Goal: Task Accomplishment & Management: Complete application form

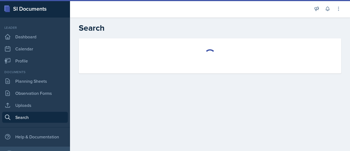
select select "all"
select select "1"
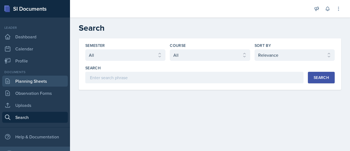
click at [36, 80] on link "Planning Sheets" at bounding box center [35, 81] width 66 height 11
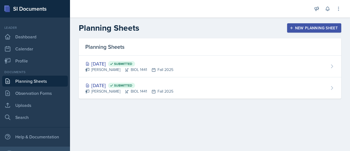
click at [303, 30] on div "New Planning Sheet" at bounding box center [314, 28] width 47 height 4
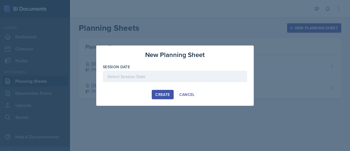
click at [136, 80] on div at bounding box center [175, 76] width 144 height 11
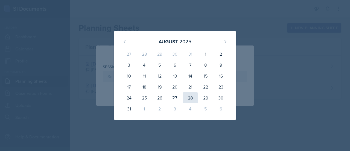
click at [194, 100] on div "28" at bounding box center [190, 97] width 15 height 11
type input "[DATE]"
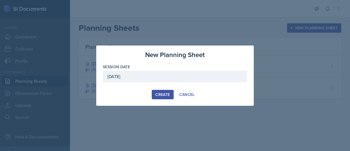
click at [168, 93] on div "Create" at bounding box center [162, 94] width 14 height 4
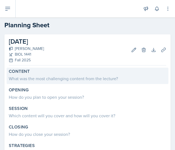
click at [27, 81] on div "What was the most challenging content from the lecture?" at bounding box center [87, 79] width 157 height 7
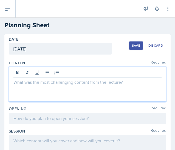
click at [24, 73] on div at bounding box center [87, 84] width 157 height 35
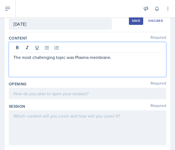
scroll to position [25, 0]
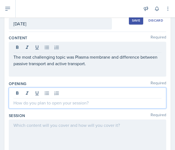
click at [32, 94] on div at bounding box center [87, 98] width 157 height 21
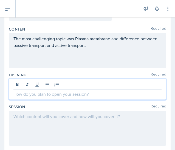
scroll to position [34, 0]
click at [28, 96] on p at bounding box center [87, 94] width 148 height 7
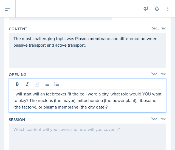
click at [67, 94] on p "I will start will an icebreaker "If the cell were a city, what role would YOU w…" at bounding box center [87, 101] width 148 height 20
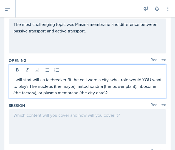
scroll to position [49, 0]
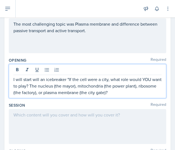
click at [150, 79] on p "I will start will an icebreaker "If the cell were a city, what role would YOU w…" at bounding box center [87, 86] width 148 height 20
click at [131, 93] on p "I will start will an icebreaker "If the cell were a city, what role would you w…" at bounding box center [87, 86] width 148 height 20
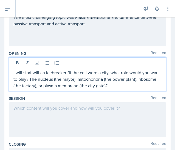
scroll to position [56, 0]
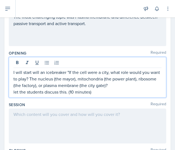
click at [25, 114] on div at bounding box center [87, 126] width 157 height 35
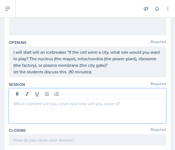
scroll to position [76, 0]
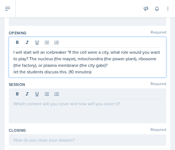
click at [16, 53] on p "I will start will an icebreaker "If the cell were a city, what role would you w…" at bounding box center [87, 59] width 148 height 20
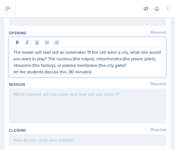
click at [95, 73] on p "let the students discuss this. (10 minutes)" at bounding box center [87, 72] width 148 height 7
click at [67, 72] on p "let the students discuss this. (10 minutes)" at bounding box center [87, 72] width 148 height 7
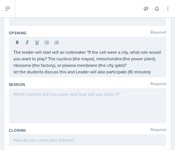
click at [34, 97] on div at bounding box center [87, 106] width 157 height 35
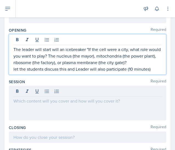
scroll to position [88, 0]
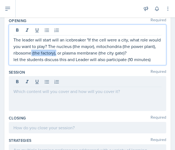
drag, startPoint x: 68, startPoint y: 54, endPoint x: 44, endPoint y: 53, distance: 24.6
click at [44, 53] on p "The leader will start will an icebreaker "If the cell were a city, what role wo…" at bounding box center [87, 47] width 148 height 20
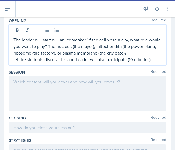
click at [75, 51] on p "The leader will start will an icebreaker "If the cell were a city, what role wo…" at bounding box center [87, 47] width 148 height 20
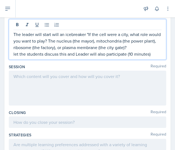
scroll to position [94, 0]
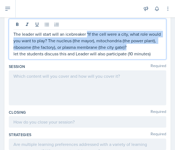
drag, startPoint x: 140, startPoint y: 45, endPoint x: 86, endPoint y: 34, distance: 54.8
click at [86, 34] on p "The leader will start will an icebreaker "If the cell were a city, what role wo…" at bounding box center [87, 41] width 148 height 20
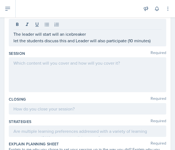
scroll to position [82, 0]
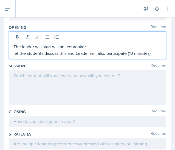
click at [90, 45] on p "The leader will start will an icebreaker" at bounding box center [87, 46] width 148 height 7
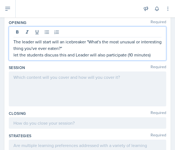
scroll to position [87, 0]
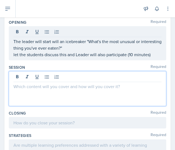
click at [31, 77] on div at bounding box center [87, 88] width 157 height 35
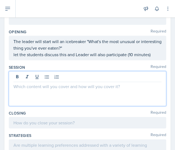
click at [28, 87] on p at bounding box center [87, 86] width 148 height 7
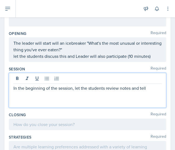
scroll to position [85, 0]
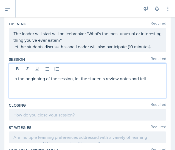
click at [154, 50] on p "let the students discuss this and Leader will also participate (10 minutes)" at bounding box center [87, 46] width 148 height 7
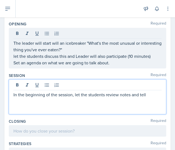
click at [146, 83] on div "In the beginning of the session, let the students review notes and tell" at bounding box center [87, 97] width 157 height 35
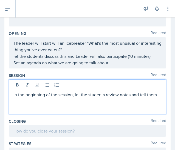
click at [130, 95] on p "In the beginning of the session, let the students review notes and tell them" at bounding box center [87, 95] width 148 height 7
click at [40, 100] on p "In the beginning of the session, let the students review notes and slides and t…" at bounding box center [87, 98] width 148 height 13
click at [105, 101] on p "In the beginning of the session, let the students review notes and slides and t…" at bounding box center [87, 98] width 148 height 13
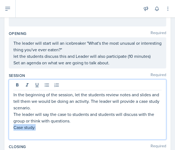
drag, startPoint x: 36, startPoint y: 129, endPoint x: 12, endPoint y: 126, distance: 24.5
click at [12, 126] on div "In the beginning of the session, let the students review notes and slides and t…" at bounding box center [87, 110] width 157 height 60
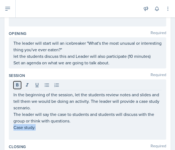
click at [17, 86] on icon at bounding box center [17, 84] width 2 height 3
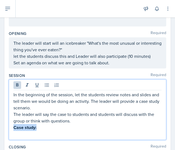
click at [42, 128] on p "Case study:" at bounding box center [87, 127] width 148 height 7
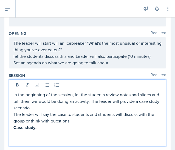
click at [19, 136] on p at bounding box center [87, 134] width 148 height 7
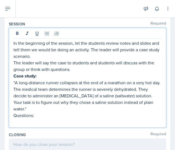
scroll to position [127, 0]
drag, startPoint x: 34, startPoint y: 109, endPoint x: 12, endPoint y: 109, distance: 21.9
click at [12, 109] on div "In the beginning of the session, let the students review notes and slides and t…" at bounding box center [87, 78] width 157 height 100
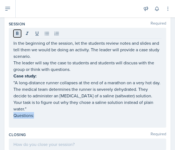
click at [18, 33] on icon at bounding box center [17, 33] width 2 height 3
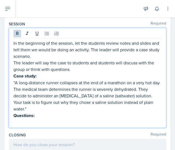
click at [40, 112] on p "Questions:" at bounding box center [87, 115] width 148 height 7
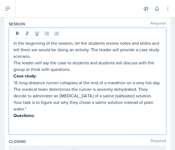
click at [16, 126] on p at bounding box center [87, 129] width 148 height 7
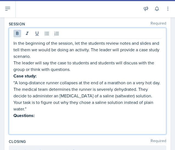
click at [40, 112] on p "Questions:" at bounding box center [87, 115] width 148 height 7
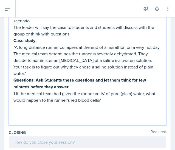
scroll to position [172, 0]
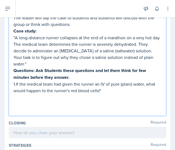
click at [78, 69] on p "Questions: Ask Students these questions and let them think for few minutes befo…" at bounding box center [87, 74] width 148 height 14
click at [108, 83] on p "1.If the medical team had given the runner an IV of pure (plain) water, what wo…" at bounding box center [87, 87] width 148 height 13
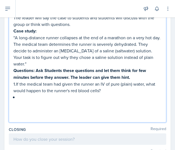
click at [30, 94] on p at bounding box center [89, 97] width 143 height 7
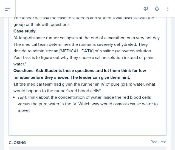
click at [28, 94] on p "Hint: Think about the concentration of water inside the red blood cells versus …" at bounding box center [89, 104] width 143 height 20
click at [22, 94] on p "HInt: Think about the concentration of water inside the red blood cells versus …" at bounding box center [89, 104] width 143 height 20
click at [40, 105] on p "Hint: Think about the concentration of water inside the red blood cells versus …" at bounding box center [89, 104] width 143 height 20
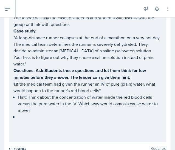
click at [24, 114] on p at bounding box center [89, 117] width 143 height 7
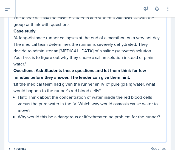
click at [16, 110] on div "In the beginning of the session, let the students review notes and slides and t…" at bounding box center [87, 67] width 148 height 145
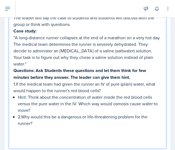
click at [15, 110] on div "In the beginning of the session, let the students review notes and slides and t…" at bounding box center [87, 71] width 148 height 152
click at [21, 114] on p "2.Why would this be a dangerous or life-threatening problem for the runner?" at bounding box center [89, 120] width 143 height 13
click at [17, 111] on div "In the beginning of the session, let the students review notes and slides and t…" at bounding box center [87, 71] width 148 height 152
click at [39, 118] on p "2. Why would this be a dangerous or life-threatening problem for the runner?" at bounding box center [89, 120] width 143 height 13
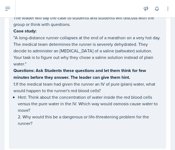
click at [11, 109] on div "In the beginning of the session, let the students review notes and slides and t…" at bounding box center [87, 66] width 157 height 166
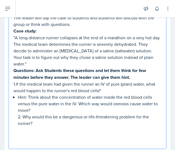
click at [18, 94] on li "Hint: Think about the concentration of water inside the red blood cells versus …" at bounding box center [89, 110] width 143 height 33
click at [18, 114] on li "2. Why would this be a dangerous or life-threatening problem for the runner?" at bounding box center [89, 120] width 143 height 13
click at [16, 81] on p "1.If the medical team had given the runner an IV of pure (plain) water, what wo…" at bounding box center [87, 87] width 148 height 13
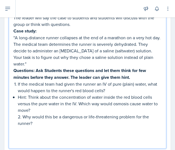
click at [34, 116] on p "2. Why would this be a dangerous or life-threatening problem for the runner?" at bounding box center [89, 120] width 143 height 13
click at [32, 133] on p at bounding box center [87, 136] width 148 height 7
click at [28, 127] on p at bounding box center [91, 130] width 139 height 7
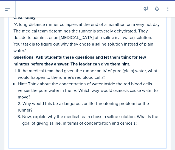
scroll to position [198, 0]
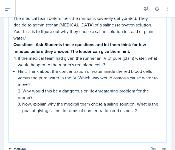
click at [18, 68] on p "Hint: Think about the concentration of water inside the red blood cells versus …" at bounding box center [89, 78] width 143 height 20
click at [18, 71] on p "Hint: Think about the concentration of water inside the red blood cells versus …" at bounding box center [89, 78] width 143 height 20
click at [16, 64] on div "In the beginning of the session, let the students review notes and slides and t…" at bounding box center [87, 55] width 148 height 172
click at [17, 84] on div "In the beginning of the session, let the students review notes and slides and t…" at bounding box center [87, 55] width 148 height 172
click at [18, 68] on li "Hint: Think about the concentration of water inside the red blood cells versus …" at bounding box center [89, 94] width 143 height 53
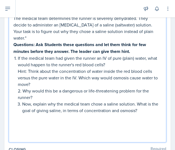
click at [22, 88] on p "2. Why would this be a dangerous or life-threatening problem for the runner?" at bounding box center [89, 94] width 143 height 13
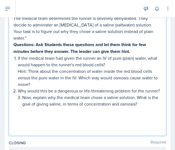
click at [22, 98] on li "Now, explain why the medical team chose a saline solution. What is the goal of …" at bounding box center [91, 104] width 139 height 20
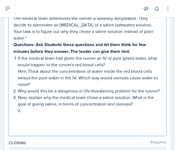
click at [22, 111] on p at bounding box center [91, 111] width 139 height 7
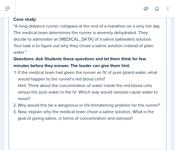
scroll to position [227, 0]
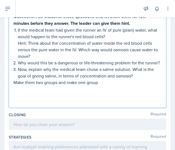
click at [101, 82] on p "Make them two groups and make one group" at bounding box center [87, 82] width 148 height 7
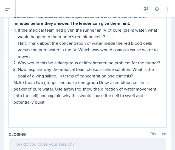
click at [98, 79] on p "Make them two groups and make one group Draw a red blood cell in a beaker of pu…" at bounding box center [87, 92] width 148 height 26
click at [101, 82] on p "Make them two groups and make one group Draw a red blood cell in a beaker of pu…" at bounding box center [87, 92] width 148 height 26
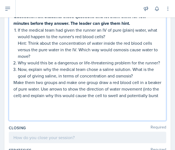
click at [60, 99] on p "Make them two groups and make one group draw a red blood cell in a beaker of pu…" at bounding box center [87, 89] width 148 height 20
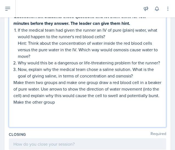
click at [97, 103] on p "Make them two groups and make one group draw a red blood cell in a beaker of pu…" at bounding box center [87, 92] width 148 height 26
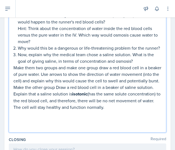
scroll to position [246, 0]
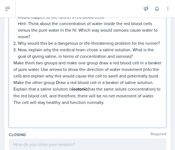
click at [118, 89] on p "Make them two groups and make one group draw a red blood cell in a beaker of pu…" at bounding box center [87, 83] width 148 height 46
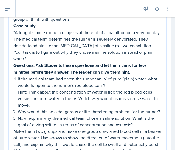
scroll to position [176, 0]
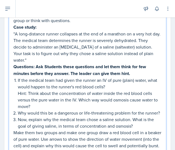
click at [12, 60] on div "In the beginning of the session, let the students review notes and slides and t…" at bounding box center [87, 88] width 157 height 219
click at [13, 64] on strong "Questions: Ask Students these questions and let them think for few minutes befo…" at bounding box center [79, 70] width 133 height 13
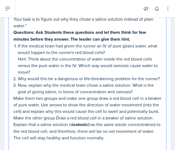
scroll to position [221, 0]
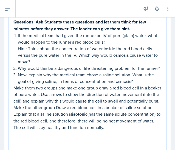
click at [14, 87] on p "Make them two groups and make one group draw a red blood cell in a beaker of pu…" at bounding box center [87, 108] width 148 height 46
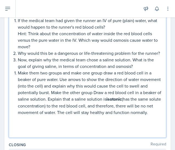
scroll to position [236, 0]
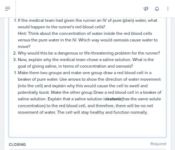
click at [135, 65] on p "Now, explain why the medical team chose a saline solution. What is the goal of …" at bounding box center [89, 62] width 143 height 13
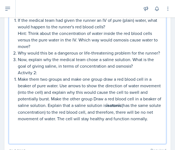
click at [36, 72] on p "Activity 2:" at bounding box center [89, 72] width 143 height 7
drag, startPoint x: 17, startPoint y: 72, endPoint x: 38, endPoint y: 73, distance: 20.8
click at [38, 73] on div "In the beginning of the session, let the students review notes and slides and t…" at bounding box center [87, 36] width 148 height 211
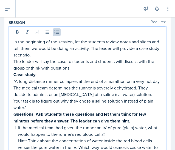
scroll to position [121, 0]
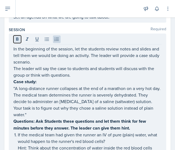
click at [19, 39] on icon at bounding box center [16, 39] width 5 height 5
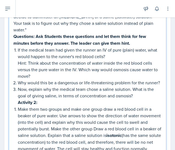
scroll to position [216, 0]
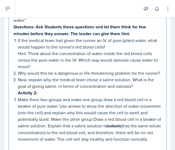
click at [52, 93] on p "Activity 2:" at bounding box center [89, 93] width 143 height 7
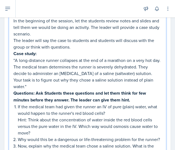
scroll to position [148, 0]
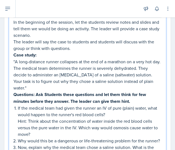
click at [75, 48] on p "The leader will say the case to students and students will discuss with the gro…" at bounding box center [87, 45] width 148 height 13
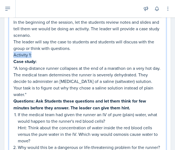
drag, startPoint x: 34, startPoint y: 53, endPoint x: 13, endPoint y: 54, distance: 21.4
click at [13, 54] on div "In the beginning of the session, let the students review notes and slides and t…" at bounding box center [87, 123] width 157 height 233
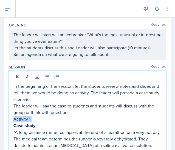
scroll to position [83, 0]
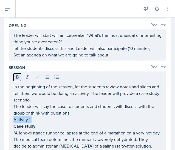
click at [19, 77] on icon at bounding box center [16, 77] width 5 height 5
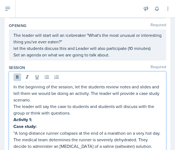
click at [62, 120] on p "Activity 1:" at bounding box center [87, 120] width 148 height 7
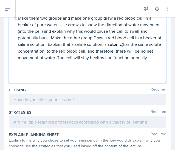
scroll to position [313, 0]
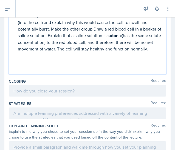
click at [61, 52] on p "Make them two groups and make one group draw a red blood cell in a beaker of pu…" at bounding box center [89, 29] width 143 height 46
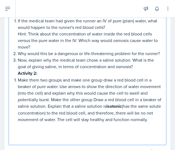
scroll to position [242, 0]
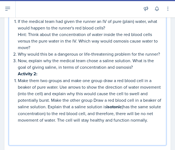
click at [68, 101] on p "Make them two groups and make one group draw a red blood cell in a beaker of pu…" at bounding box center [89, 100] width 143 height 46
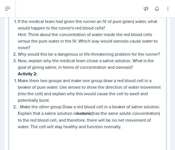
scroll to position [249, 0]
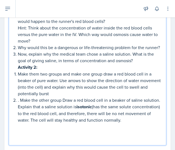
click at [70, 92] on p "Make them two groups and make one group draw a red blood cell in a beaker of pu…" at bounding box center [89, 84] width 143 height 26
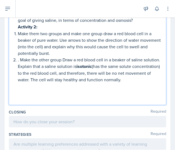
scroll to position [289, 0]
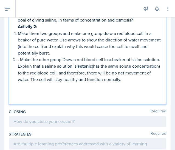
click at [150, 77] on p ". Make the other group Draw a red blood cell in a beaker of saline solution. Ex…" at bounding box center [89, 69] width 143 height 27
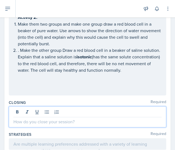
click at [36, 121] on p at bounding box center [87, 122] width 148 height 7
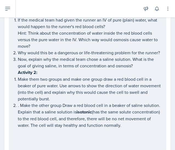
scroll to position [243, 0]
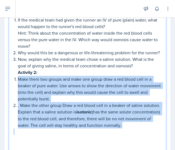
drag, startPoint x: 149, startPoint y: 129, endPoint x: 16, endPoint y: 80, distance: 141.8
click at [16, 80] on div "In the beginning of the session, let the students review notes and slides and t…" at bounding box center [87, 36] width 148 height 225
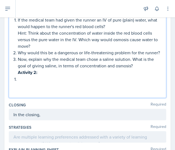
click at [20, 79] on p at bounding box center [89, 79] width 143 height 7
click at [26, 80] on p at bounding box center [89, 79] width 143 height 7
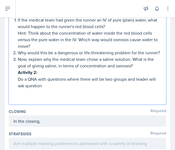
scroll to position [254, 0]
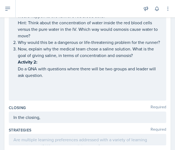
click at [51, 79] on p at bounding box center [89, 82] width 143 height 7
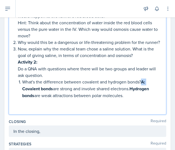
drag, startPoint x: 142, startPoint y: 81, endPoint x: 147, endPoint y: 81, distance: 4.7
click at [147, 81] on p "What's the difference between covalent and hydrogen bonds? A: Covalent bonds ar…" at bounding box center [91, 89] width 139 height 21
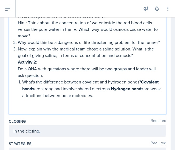
click at [132, 89] on p "What's the difference between covalent and hydrogen bonds? Covalent bonds are s…" at bounding box center [91, 89] width 139 height 20
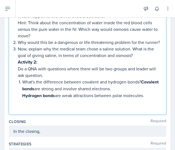
click at [149, 94] on p "Hydrogen bonds are weak attractions between polar molecules." at bounding box center [91, 95] width 139 height 7
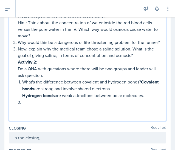
drag, startPoint x: 149, startPoint y: 93, endPoint x: 22, endPoint y: 83, distance: 126.5
click at [22, 83] on li "What's the difference between covalent and hydrogen bonds? Covalent bonds are s…" at bounding box center [91, 89] width 139 height 21
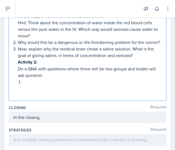
click at [25, 82] on p at bounding box center [91, 82] width 139 height 7
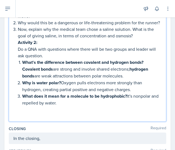
scroll to position [274, 0]
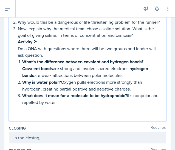
click at [129, 96] on p "What does it mean for a molecule to be hydrophobic? It's nonpolar and repelled …" at bounding box center [91, 98] width 139 height 13
click at [62, 81] on p "Why is water polar? Oxygen pulls electrons more strongly than hydrogen, creatin…" at bounding box center [91, 85] width 139 height 13
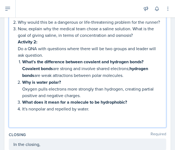
click at [22, 108] on li "It's nonpolar and repelled by water." at bounding box center [91, 109] width 139 height 7
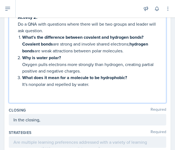
scroll to position [299, 0]
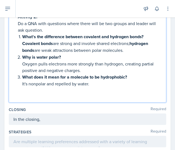
click at [98, 84] on p "It's nonpolar and repelled by water." at bounding box center [91, 84] width 139 height 7
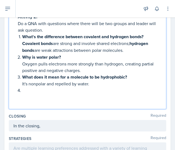
click at [26, 91] on p at bounding box center [91, 90] width 139 height 7
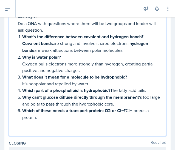
click at [110, 88] on strong "Which part of a phospholipid is hydrophobic?" at bounding box center [66, 91] width 88 height 6
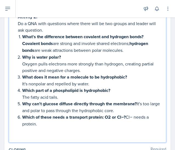
click at [137, 102] on p "Why can't glucose diffuse directly through the membrane? It's too large and pol…" at bounding box center [91, 107] width 139 height 13
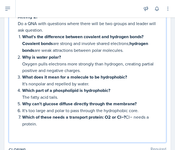
click at [104, 117] on strong "Which of these needs a transport protein: O2​ or Cl−?" at bounding box center [73, 117] width 103 height 6
click at [125, 118] on strong "Which of these needs a transport protein: O2​ or Cl−?" at bounding box center [73, 117] width 103 height 6
click at [71, 121] on p "Cl− needs a protein." at bounding box center [91, 124] width 139 height 7
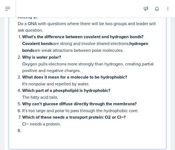
click at [22, 109] on li "It's too large and polar to pass through the hydrophobic core." at bounding box center [91, 111] width 139 height 7
click at [28, 127] on p at bounding box center [91, 130] width 139 height 7
click at [28, 128] on p at bounding box center [91, 130] width 139 height 7
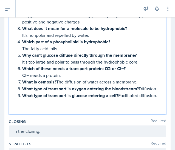
scroll to position [350, 0]
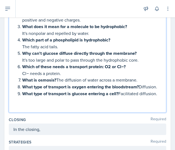
click at [57, 79] on p "What is osmosis? The diffusion of water across a membrane." at bounding box center [91, 80] width 139 height 7
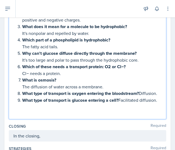
click at [118, 104] on strong "What type of transport is glucose entering a cell?" at bounding box center [70, 100] width 96 height 6
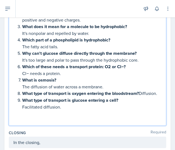
click at [64, 111] on p "Facilitated diffusion." at bounding box center [91, 107] width 139 height 7
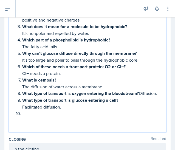
click at [27, 122] on p at bounding box center [87, 120] width 148 height 7
click at [27, 117] on p at bounding box center [91, 114] width 139 height 7
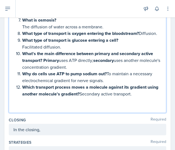
scroll to position [411, 0]
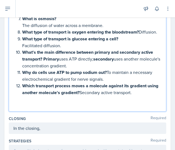
click at [43, 64] on p "What's the main difference between primary and secondary active transport? Prim…" at bounding box center [91, 59] width 139 height 20
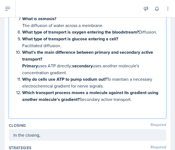
click at [108, 85] on p "Why do cells use ATP to pump sodium out? To maintain a necessary electrochemica…" at bounding box center [91, 82] width 139 height 13
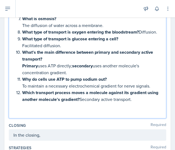
click at [91, 103] on p "Which transport process moves a molecule against its gradient using another mol…" at bounding box center [91, 96] width 139 height 14
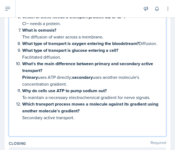
scroll to position [398, 0]
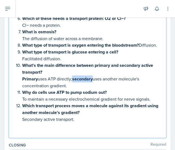
drag, startPoint x: 95, startPoint y: 83, endPoint x: 73, endPoint y: 83, distance: 21.3
click at [73, 83] on p "Primary uses ATP directly; secondary uses another molecule's concentration grad…" at bounding box center [91, 82] width 139 height 13
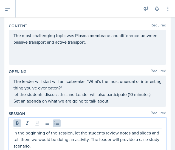
scroll to position [30, 0]
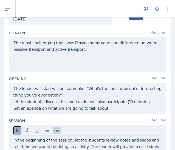
click at [17, 128] on icon at bounding box center [16, 130] width 5 height 5
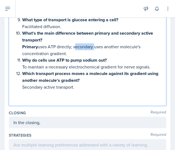
scroll to position [431, 0]
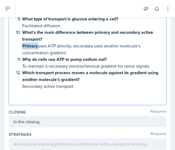
drag, startPoint x: 37, startPoint y: 50, endPoint x: 21, endPoint y: 51, distance: 16.1
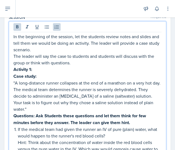
scroll to position [133, 0]
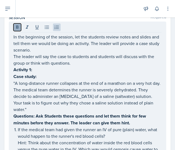
click at [19, 29] on icon at bounding box center [16, 27] width 5 height 5
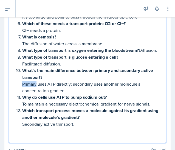
scroll to position [405, 0]
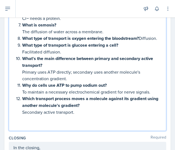
click at [101, 88] on strong "Why do cells use ATP to pump sodium out?" at bounding box center [64, 85] width 84 height 6
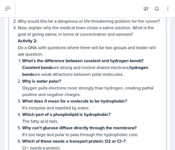
scroll to position [273, 0]
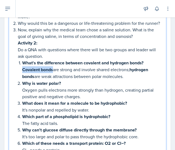
drag, startPoint x: 53, startPoint y: 68, endPoint x: 22, endPoint y: 68, distance: 30.9
click at [22, 68] on p "What's the difference between covalent and hydrogen bonds? Covalent bonds are s…" at bounding box center [91, 70] width 139 height 21
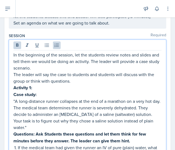
scroll to position [115, 0]
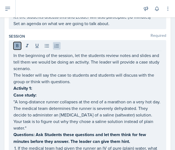
click at [19, 45] on icon at bounding box center [16, 45] width 5 height 5
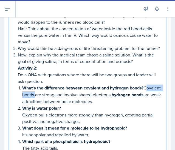
scroll to position [248, 0]
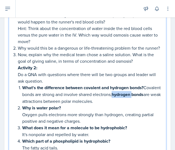
drag, startPoint x: 131, startPoint y: 94, endPoint x: 154, endPoint y: 94, distance: 23.0
click at [154, 94] on p "What's the difference between covalent and hydrogen bonds? Covalent bonds are s…" at bounding box center [91, 95] width 139 height 20
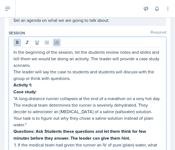
scroll to position [117, 0]
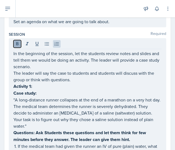
click at [19, 43] on icon at bounding box center [16, 43] width 5 height 5
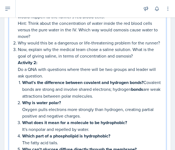
scroll to position [254, 0]
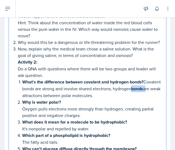
drag, startPoint x: 35, startPoint y: 95, endPoint x: 20, endPoint y: 95, distance: 15.0
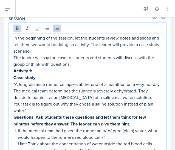
scroll to position [59, 0]
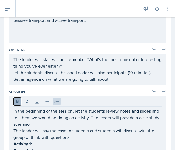
click at [17, 100] on icon at bounding box center [17, 101] width 2 height 3
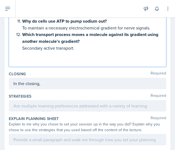
scroll to position [469, 0]
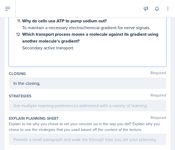
click at [84, 51] on p "Secondary active transport." at bounding box center [91, 48] width 139 height 7
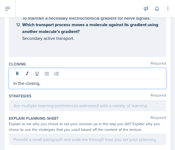
click at [49, 87] on p "In the closing," at bounding box center [87, 83] width 148 height 7
click at [50, 87] on p "In the closing," at bounding box center [87, 83] width 148 height 7
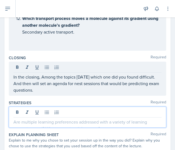
click at [35, 116] on div at bounding box center [87, 117] width 157 height 21
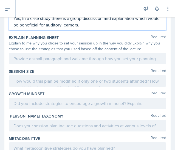
scroll to position [575, 0]
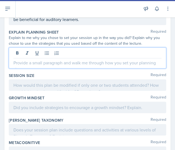
click at [30, 59] on div at bounding box center [87, 58] width 157 height 21
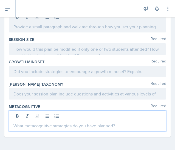
click at [40, 128] on p at bounding box center [87, 126] width 148 height 7
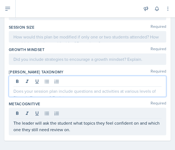
click at [26, 95] on p at bounding box center [87, 91] width 148 height 7
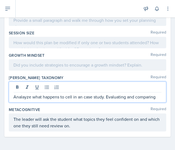
scroll to position [605, 0]
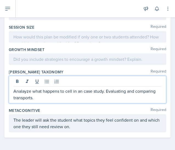
click at [31, 94] on p "Analayze what happens to cell in an case study. Evaluating and comparing transp…" at bounding box center [87, 94] width 148 height 13
click at [12, 93] on div "Analayze what happens to cell in an case study. Evaluating and comparing transp…" at bounding box center [87, 90] width 157 height 28
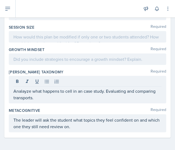
click at [13, 93] on div "Analayze what happens to cell in an case study. Evaluating and comparing transp…" at bounding box center [87, 90] width 157 height 28
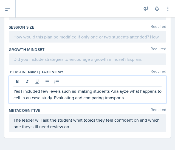
click at [115, 95] on p "Yes I included few levels such as making students Analayze what happens to cell…" at bounding box center [87, 94] width 148 height 13
click at [59, 101] on p "Yes I included few levels such as making students analayze what happens to cell…" at bounding box center [87, 94] width 148 height 13
click at [95, 101] on p "Yes I included few levels such as making students analayze what happens to cell…" at bounding box center [87, 94] width 148 height 13
click at [113, 101] on p "Yes I included few levels such as making students analayze what happens to cell…" at bounding box center [87, 94] width 148 height 13
click at [145, 101] on p "Yes I included few levels such as making students analayze what happens to cell…" at bounding box center [87, 94] width 148 height 13
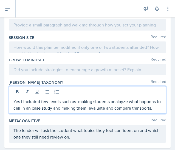
scroll to position [603, 0]
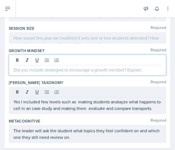
click at [40, 72] on p at bounding box center [87, 70] width 148 height 7
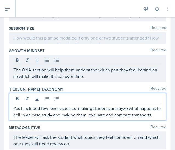
click at [122, 103] on div "Yes I included few levels such as making students analayze what happens to cell…" at bounding box center [87, 107] width 157 height 28
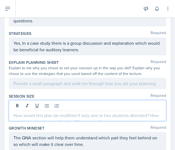
scroll to position [545, 0]
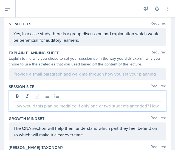
click at [36, 108] on p at bounding box center [87, 106] width 148 height 7
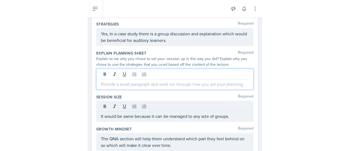
scroll to position [554, 0]
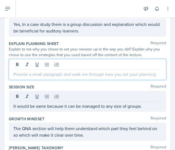
click at [32, 75] on p at bounding box center [87, 74] width 148 height 7
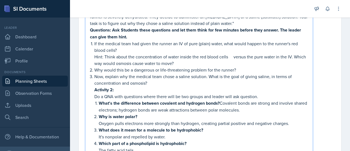
scroll to position [215, 0]
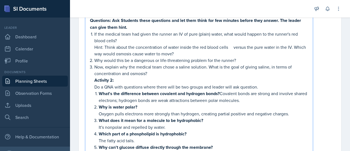
click at [223, 95] on p "What's the difference between covalent and hydrogen bonds? Covalent bonds are s…" at bounding box center [204, 96] width 210 height 13
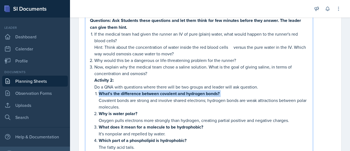
drag, startPoint x: 225, startPoint y: 92, endPoint x: 93, endPoint y: 93, distance: 131.3
click at [93, 93] on div "In the beginning of the session, let the students review notes and slides and t…" at bounding box center [199, 114] width 218 height 300
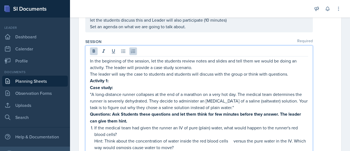
scroll to position [131, 0]
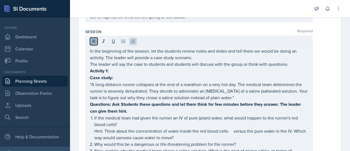
click at [94, 43] on icon at bounding box center [93, 41] width 5 height 5
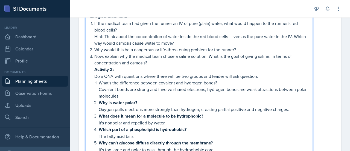
scroll to position [232, 0]
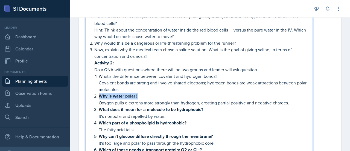
drag, startPoint x: 138, startPoint y: 95, endPoint x: 99, endPoint y: 94, distance: 39.4
click at [99, 94] on p "Why is water polar?" at bounding box center [204, 95] width 210 height 7
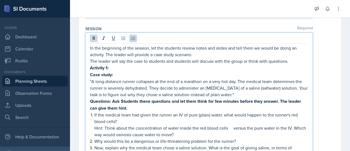
scroll to position [128, 0]
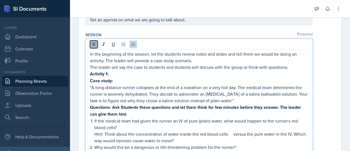
click at [95, 44] on icon at bounding box center [93, 44] width 5 height 5
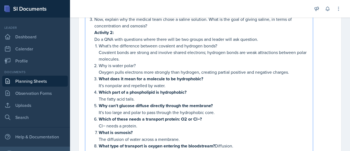
scroll to position [263, 0]
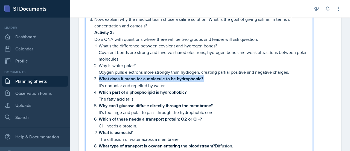
drag, startPoint x: 205, startPoint y: 77, endPoint x: 96, endPoint y: 76, distance: 108.3
click at [99, 76] on li "What does it mean for a molecule to be hydrophobic? It's nonpolar and repelled …" at bounding box center [204, 81] width 210 height 13
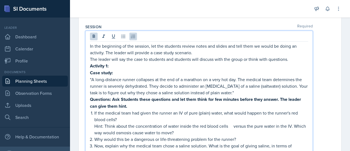
scroll to position [136, 0]
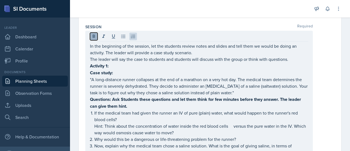
click at [91, 37] on icon at bounding box center [93, 36] width 5 height 5
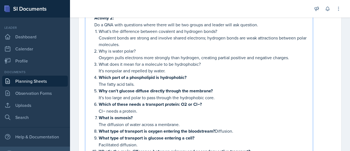
scroll to position [280, 0]
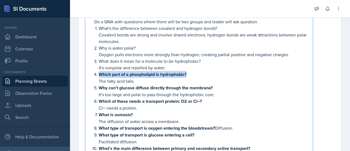
drag, startPoint x: 190, startPoint y: 75, endPoint x: 100, endPoint y: 72, distance: 89.8
click at [100, 72] on p "Which part of a phospholipid is hydrophobic?" at bounding box center [204, 74] width 210 height 7
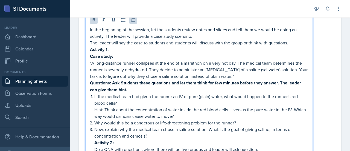
scroll to position [142, 0]
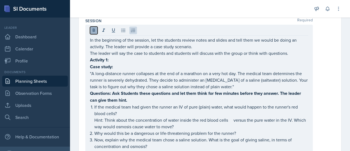
click at [93, 29] on icon at bounding box center [94, 29] width 2 height 3
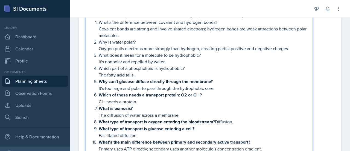
scroll to position [288, 0]
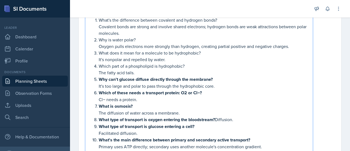
click at [219, 77] on p "Why can't glucose diffuse directly through the membrane?" at bounding box center [204, 79] width 210 height 7
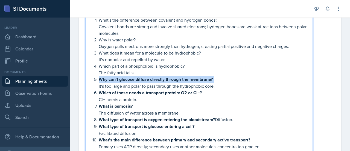
drag, startPoint x: 219, startPoint y: 77, endPoint x: 102, endPoint y: 76, distance: 117.4
click at [102, 76] on p "Why can't glucose diffuse directly through the membrane?" at bounding box center [204, 79] width 210 height 7
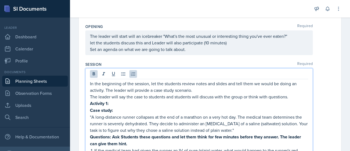
scroll to position [98, 0]
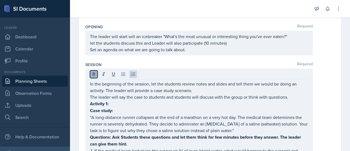
click at [96, 71] on icon at bounding box center [93, 73] width 5 height 5
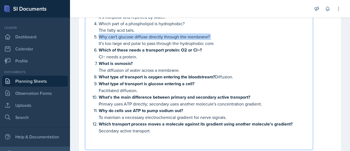
scroll to position [333, 0]
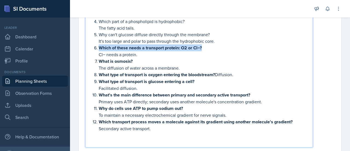
drag, startPoint x: 207, startPoint y: 47, endPoint x: 99, endPoint y: 45, distance: 108.4
click at [99, 45] on p "Which of these needs a transport protein: O2​ or Cl−?" at bounding box center [204, 47] width 210 height 7
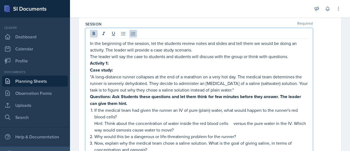
scroll to position [93, 0]
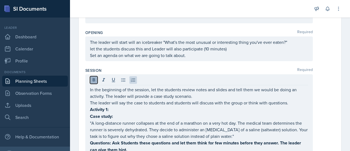
click at [95, 77] on icon at bounding box center [93, 79] width 5 height 5
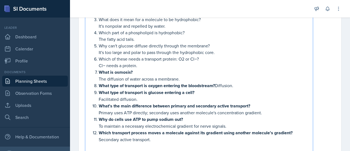
scroll to position [336, 0]
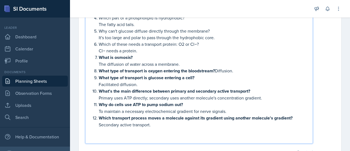
click at [138, 57] on p "What is osmosis?" at bounding box center [204, 57] width 210 height 7
drag, startPoint x: 138, startPoint y: 57, endPoint x: 100, endPoint y: 56, distance: 38.3
click at [100, 56] on p "What is osmosis?" at bounding box center [204, 57] width 210 height 7
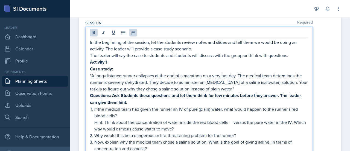
scroll to position [139, 0]
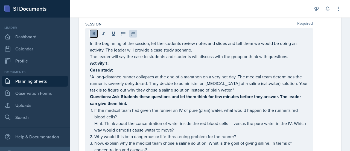
click at [95, 31] on icon at bounding box center [93, 33] width 5 height 5
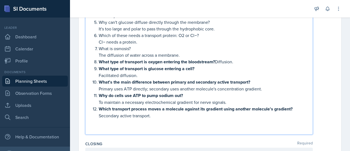
scroll to position [352, 0]
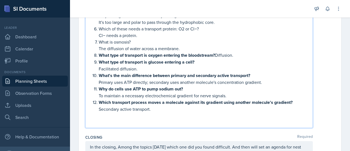
click at [217, 54] on p "What type of transport is oxygen entering the bloodstream? Diffusion." at bounding box center [204, 55] width 210 height 7
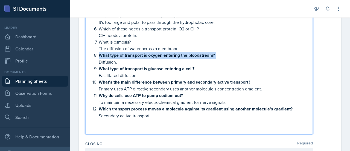
drag, startPoint x: 220, startPoint y: 53, endPoint x: 100, endPoint y: 56, distance: 119.9
click at [100, 56] on p "What type of transport is oxygen entering the bloodstream?" at bounding box center [204, 55] width 210 height 7
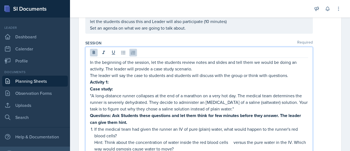
scroll to position [116, 0]
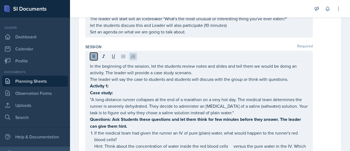
click at [93, 54] on icon at bounding box center [94, 55] width 2 height 3
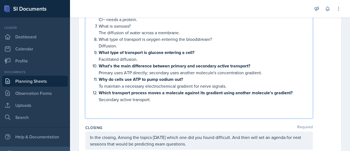
scroll to position [375, 0]
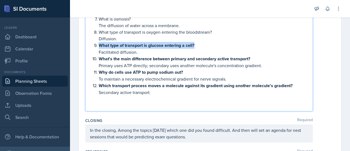
drag, startPoint x: 198, startPoint y: 43, endPoint x: 97, endPoint y: 42, distance: 100.7
click at [99, 42] on li "What type of transport is glucose entering a cell? Facilitated diffusion." at bounding box center [204, 48] width 210 height 13
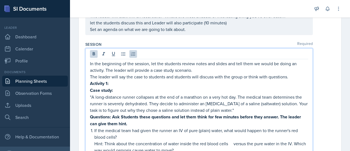
scroll to position [118, 0]
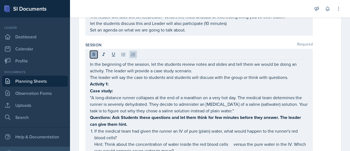
click at [96, 53] on button at bounding box center [94, 55] width 8 height 8
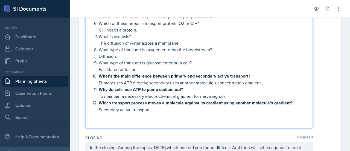
scroll to position [359, 0]
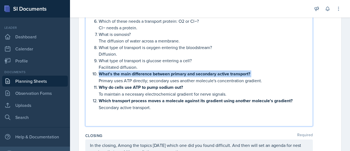
drag, startPoint x: 255, startPoint y: 70, endPoint x: 98, endPoint y: 73, distance: 156.5
click at [99, 73] on li "What's the main difference between primary and secondary active transport? Prim…" at bounding box center [204, 76] width 210 height 13
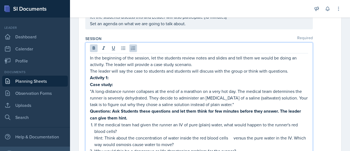
scroll to position [124, 0]
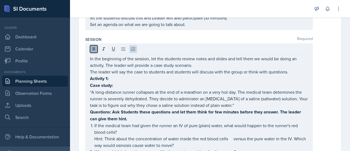
click at [93, 48] on icon at bounding box center [94, 48] width 2 height 3
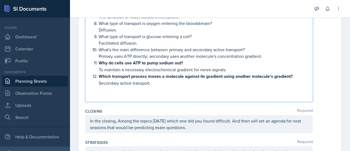
scroll to position [385, 0]
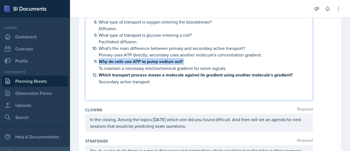
drag, startPoint x: 188, startPoint y: 62, endPoint x: 99, endPoint y: 60, distance: 88.7
click at [99, 60] on p "Why do cells use ATP to pump sodium out?" at bounding box center [204, 61] width 210 height 7
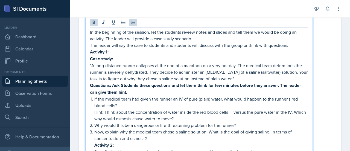
scroll to position [100, 0]
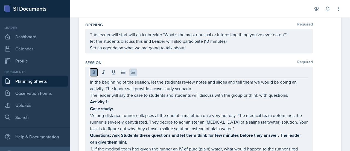
click at [90, 71] on button at bounding box center [94, 72] width 8 height 8
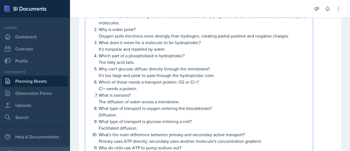
scroll to position [379, 0]
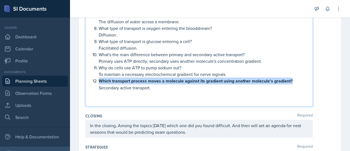
drag, startPoint x: 300, startPoint y: 79, endPoint x: 100, endPoint y: 78, distance: 200.8
click at [100, 78] on p "Which transport process moves a molecule against its gradient using another mol…" at bounding box center [204, 80] width 210 height 7
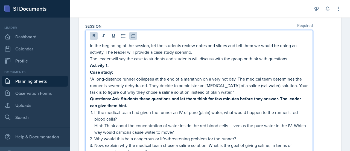
scroll to position [124, 0]
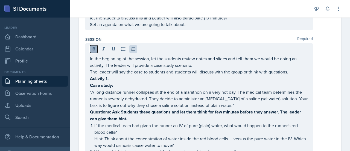
click at [94, 48] on icon at bounding box center [94, 48] width 2 height 3
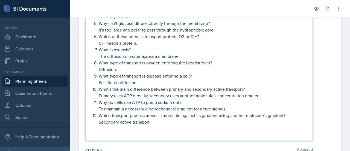
click at [231, 72] on p "What type of transport is glucose entering a cell?" at bounding box center [204, 75] width 210 height 7
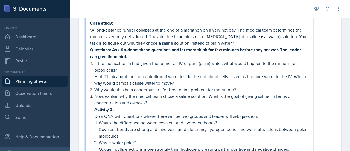
scroll to position [164, 0]
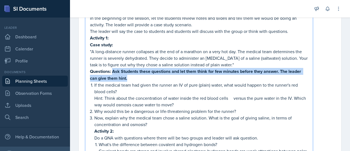
drag, startPoint x: 112, startPoint y: 68, endPoint x: 129, endPoint y: 77, distance: 18.9
click at [129, 77] on p "Questions: Ask Students these questions and let them think for few minutes befo…" at bounding box center [199, 75] width 218 height 14
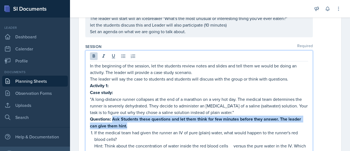
scroll to position [116, 0]
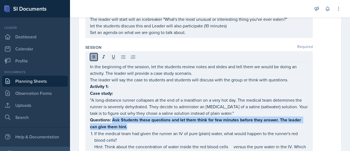
click at [94, 55] on icon at bounding box center [94, 56] width 2 height 3
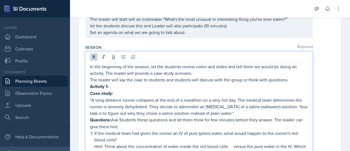
click at [125, 91] on p "Case study:" at bounding box center [199, 93] width 218 height 7
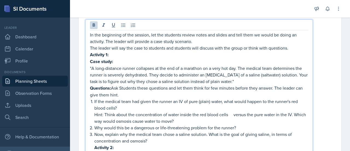
scroll to position [148, 0]
drag, startPoint x: 115, startPoint y: 60, endPoint x: 88, endPoint y: 58, distance: 27.4
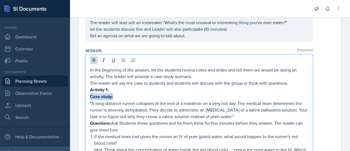
scroll to position [107, 0]
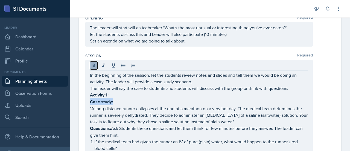
click at [95, 63] on icon at bounding box center [93, 65] width 5 height 5
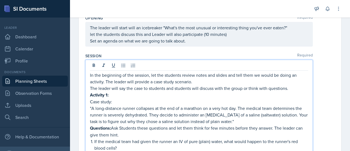
click at [137, 99] on p "Case study:" at bounding box center [199, 101] width 218 height 7
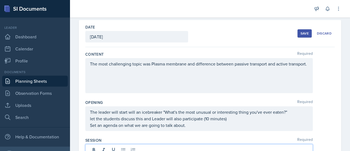
scroll to position [0, 0]
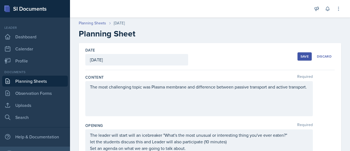
click at [302, 58] on div "Save" at bounding box center [305, 56] width 8 height 4
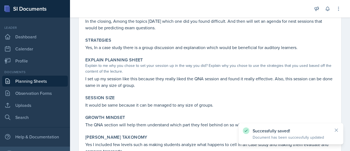
scroll to position [467, 0]
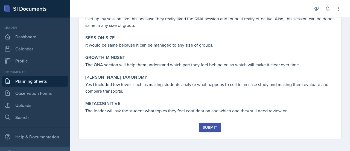
click at [213, 125] on div "Submit" at bounding box center [210, 127] width 14 height 4
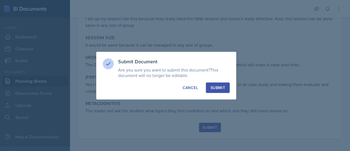
click at [217, 88] on div "Submit" at bounding box center [218, 87] width 14 height 5
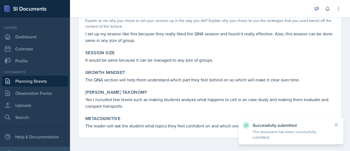
scroll to position [451, 0]
click at [36, 79] on link "Planning Sheets" at bounding box center [35, 81] width 66 height 11
